Goal: Register for event/course

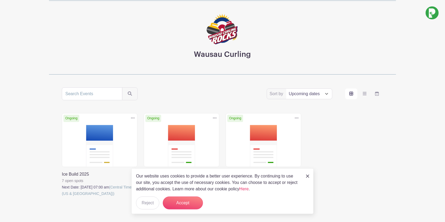
scroll to position [54, 0]
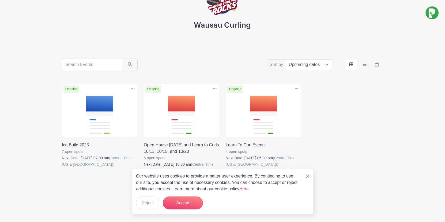
click at [62, 167] on link at bounding box center [62, 167] width 0 height 0
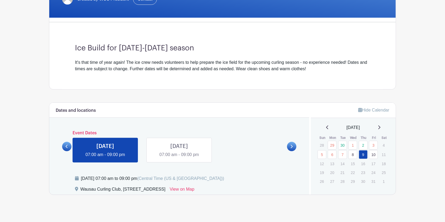
scroll to position [128, 0]
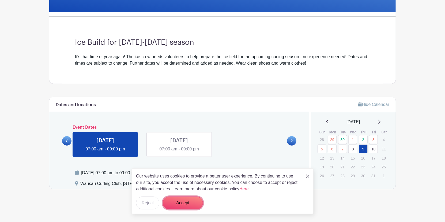
click at [190, 202] on button "Accept" at bounding box center [183, 202] width 40 height 13
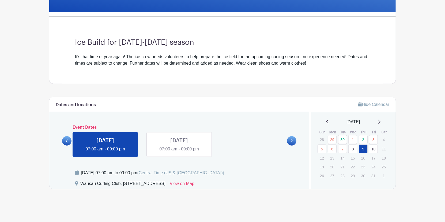
click at [179, 152] on link at bounding box center [179, 152] width 0 height 0
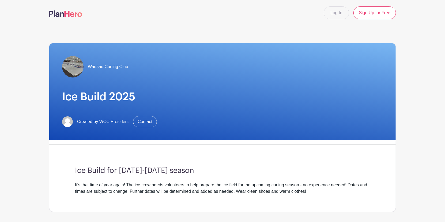
click at [73, 67] on img at bounding box center [72, 66] width 21 height 21
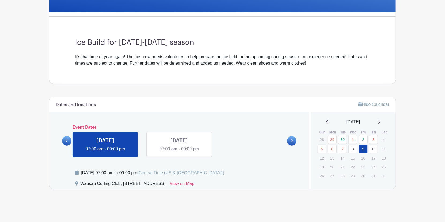
scroll to position [54, 0]
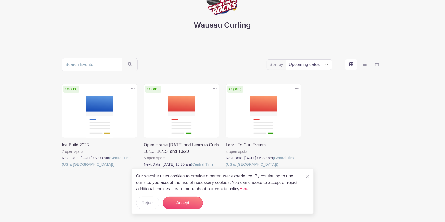
click at [144, 174] on link at bounding box center [144, 174] width 0 height 0
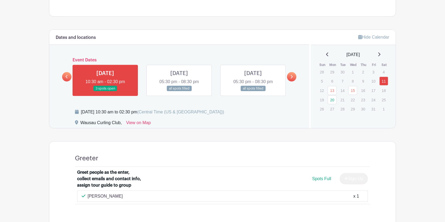
scroll to position [270, 0]
click at [294, 75] on link at bounding box center [291, 76] width 9 height 9
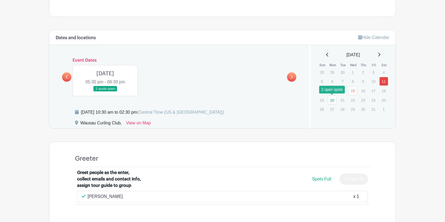
click at [335, 97] on link "20" at bounding box center [331, 100] width 9 height 9
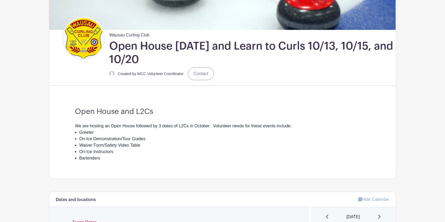
scroll to position [56, 0]
